Goal: Task Accomplishment & Management: Use online tool/utility

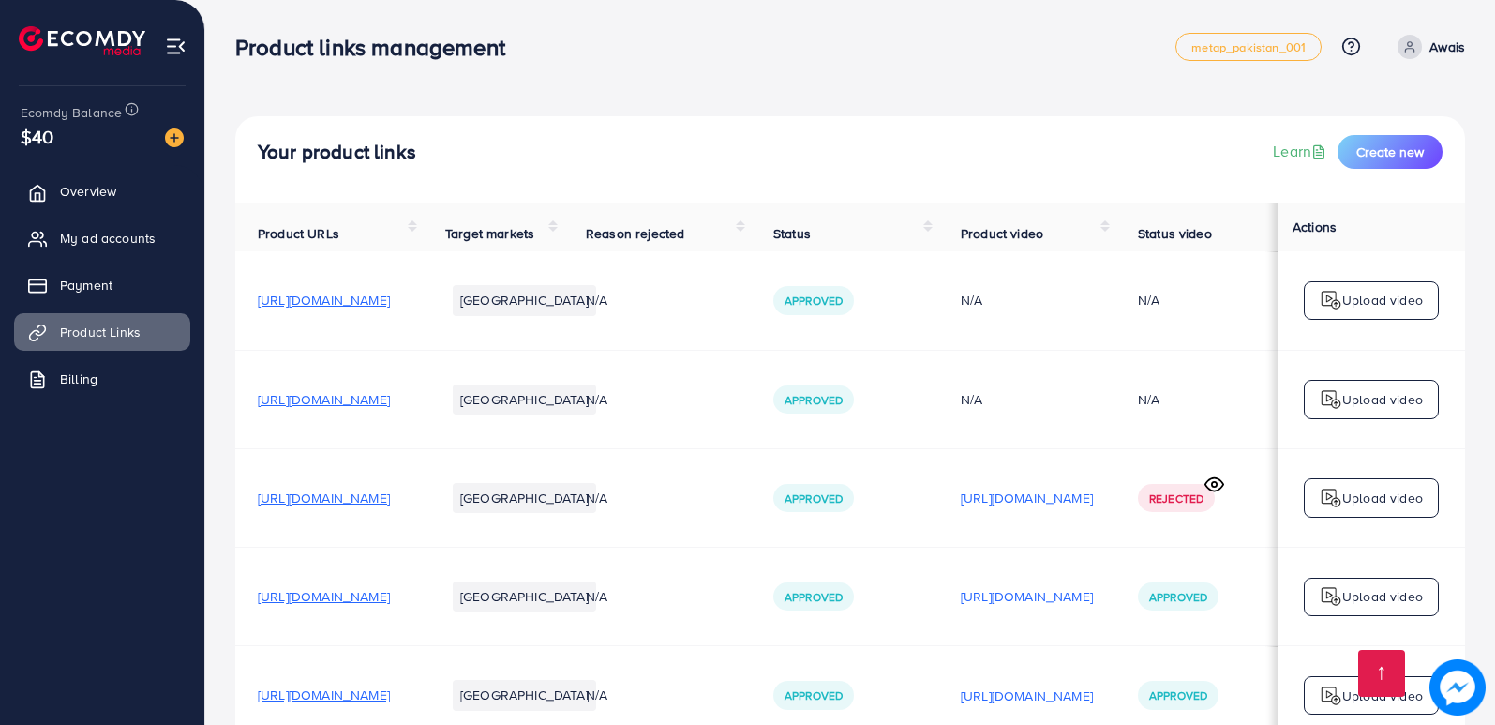
scroll to position [215, 0]
click at [1054, 92] on div "Your product links Learn Create new Product URLs Target markets Reason rejected…" at bounding box center [850, 464] width 1290 height 928
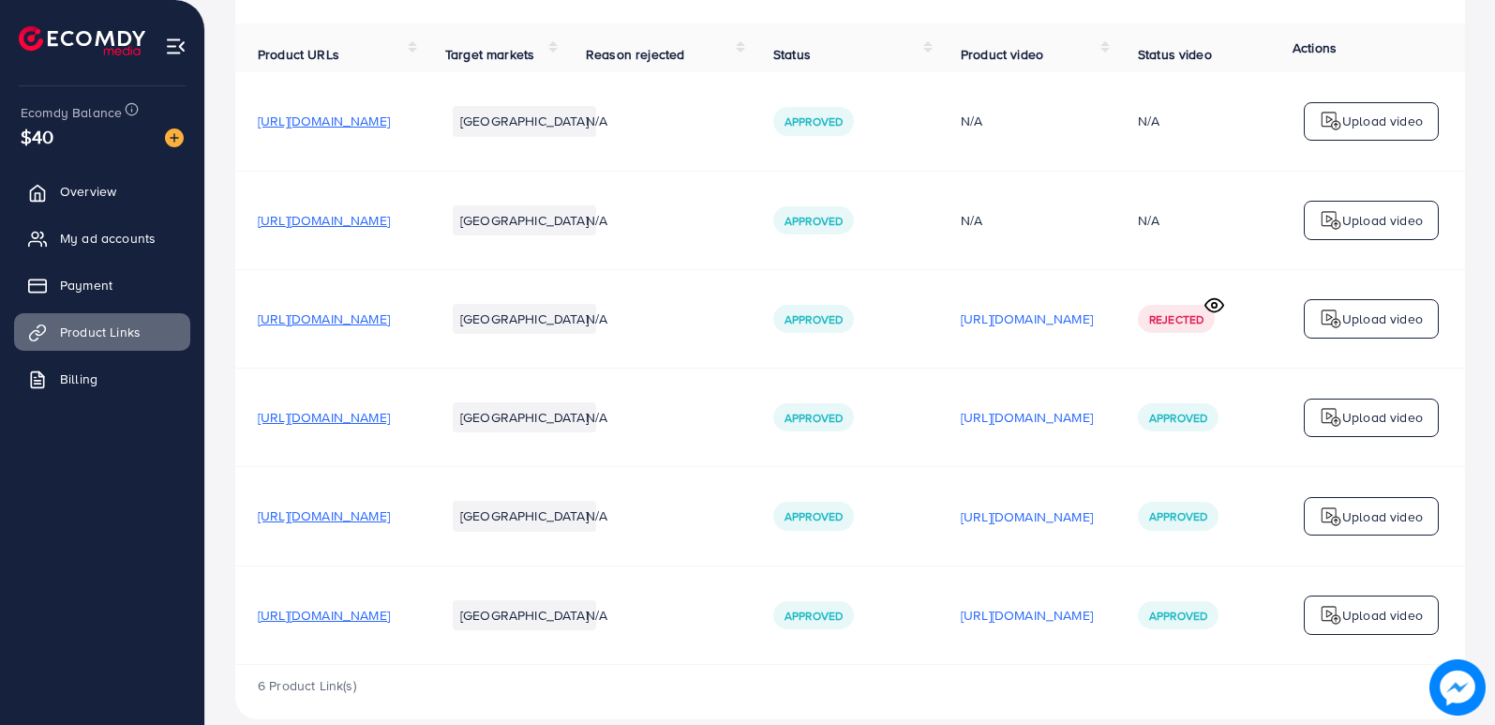
scroll to position [210, 0]
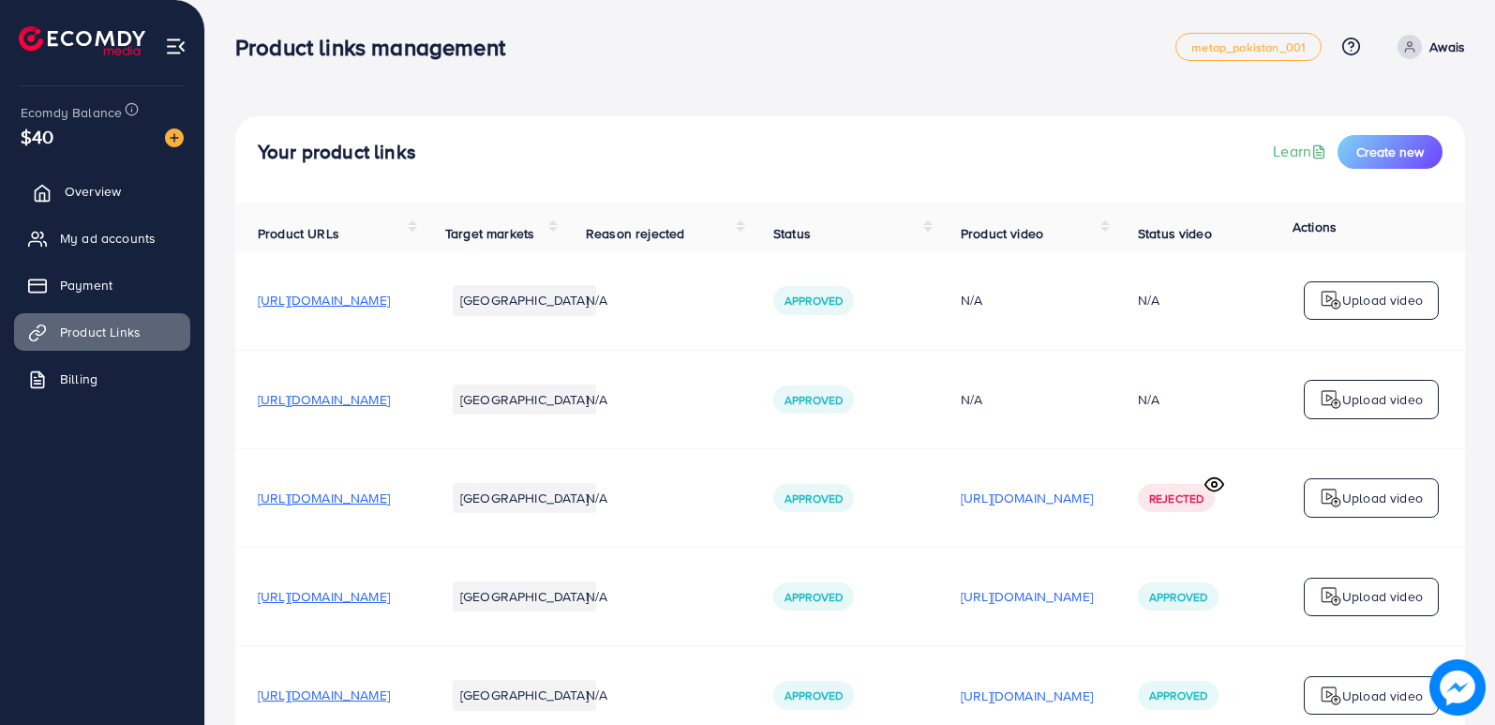
click at [73, 187] on span "Overview" at bounding box center [93, 191] width 56 height 19
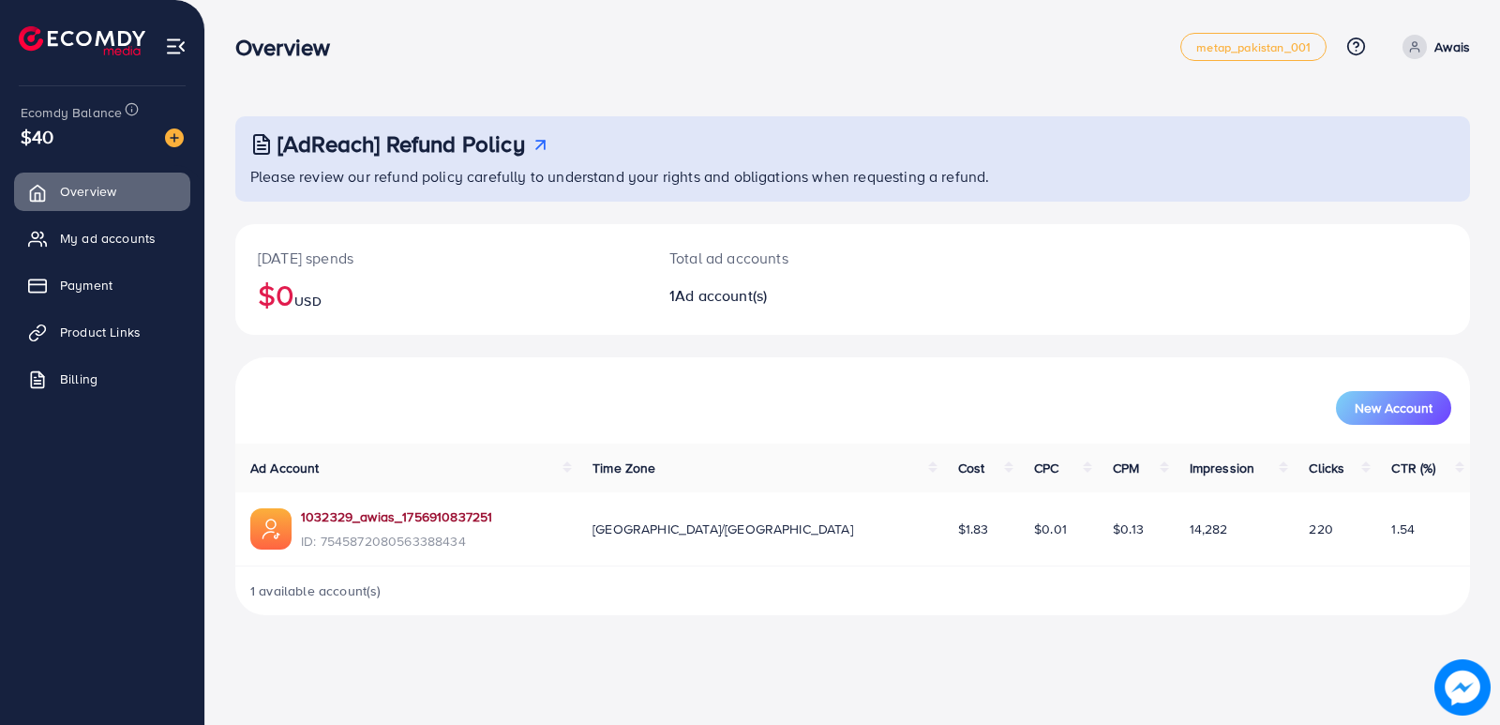
click at [357, 519] on link "1032329_awias_1756910837251" at bounding box center [396, 516] width 191 height 19
